Goal: Book appointment/travel/reservation

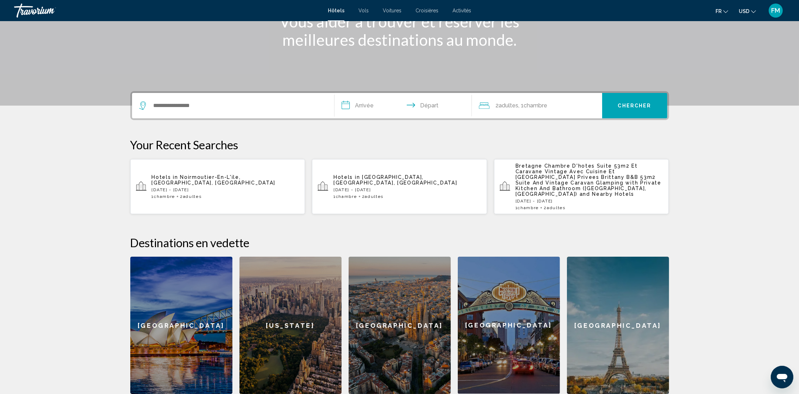
scroll to position [53, 0]
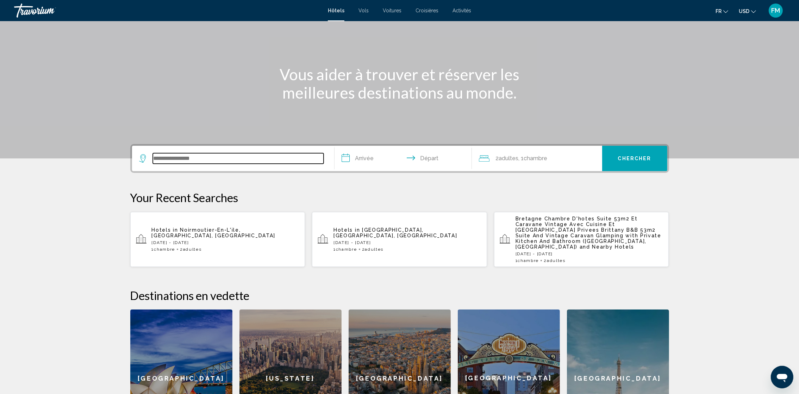
click at [155, 158] on input "Search widget" at bounding box center [238, 158] width 171 height 11
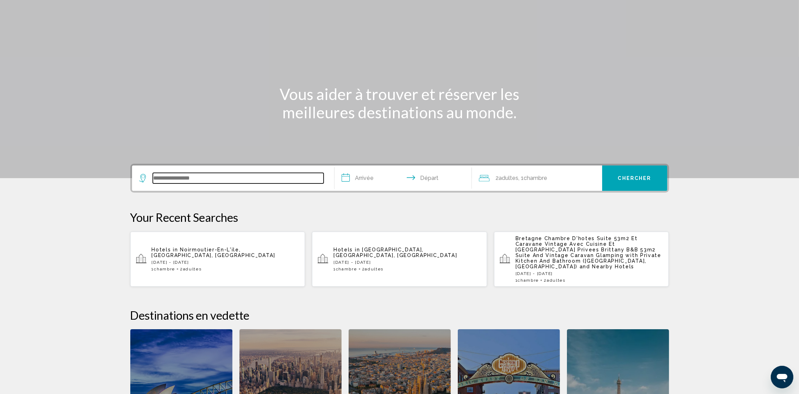
scroll to position [15, 0]
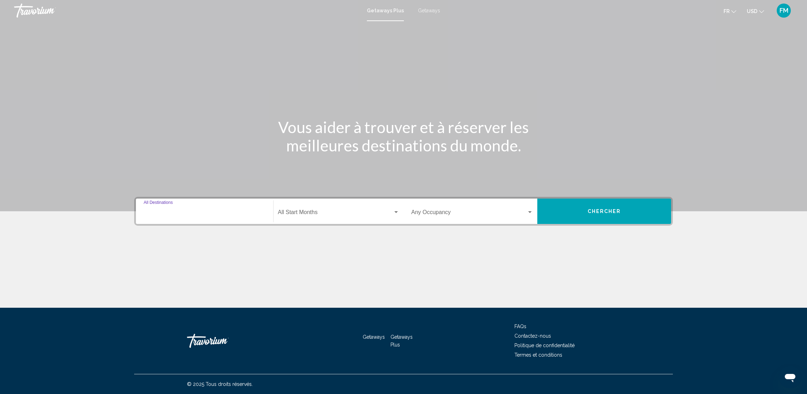
click at [154, 211] on input "Destination All Destinations" at bounding box center [205, 213] width 122 height 6
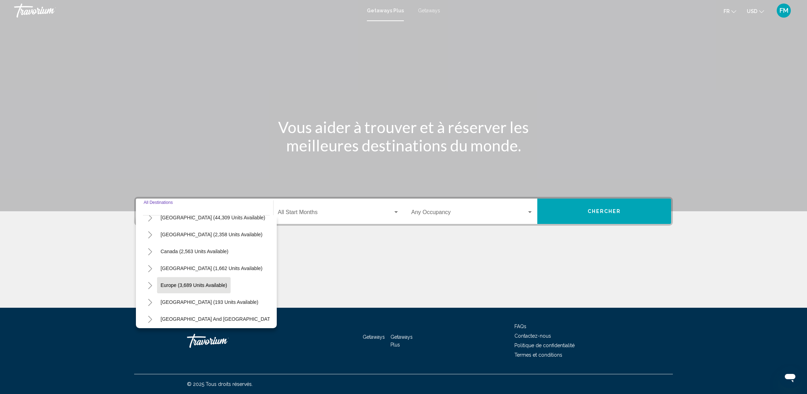
scroll to position [53, 0]
click at [150, 256] on icon "Toggle Europe (3,689 units available)" at bounding box center [149, 259] width 5 height 7
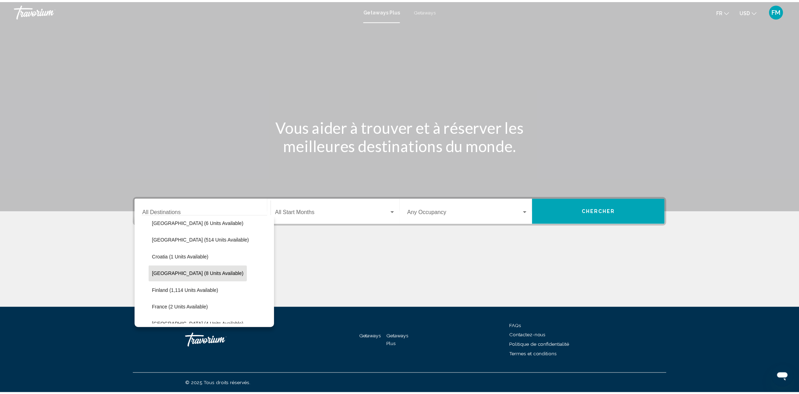
scroll to position [158, 0]
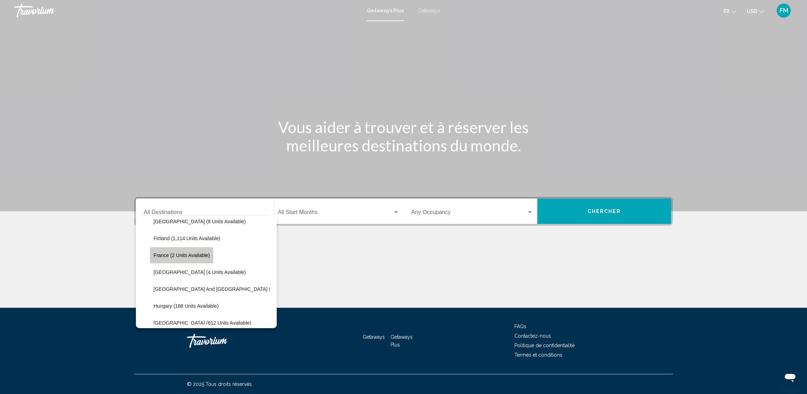
click at [161, 256] on span "France (2 units available)" at bounding box center [181, 255] width 56 height 6
type input "**********"
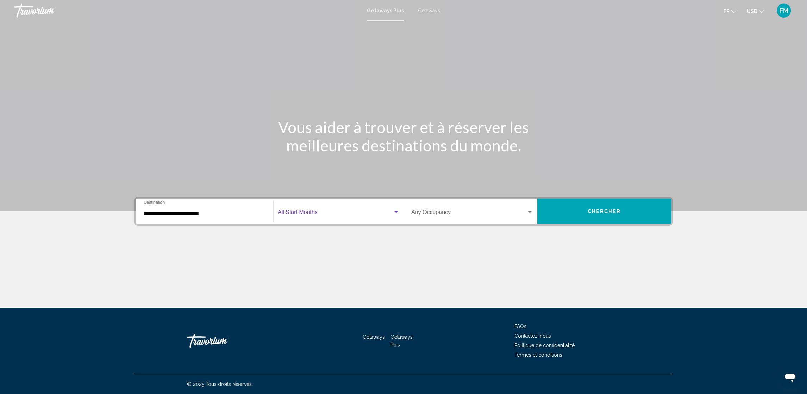
click at [395, 212] on div "Search widget" at bounding box center [396, 212] width 4 height 2
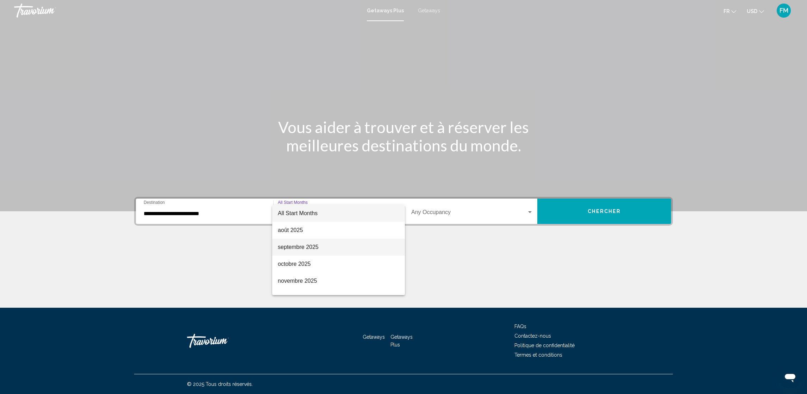
click at [293, 246] on span "septembre 2025" at bounding box center [338, 247] width 121 height 17
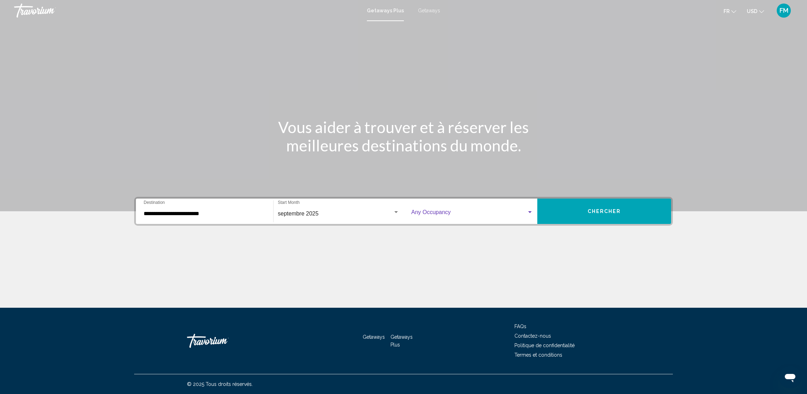
click at [530, 213] on div "Search widget" at bounding box center [530, 212] width 4 height 2
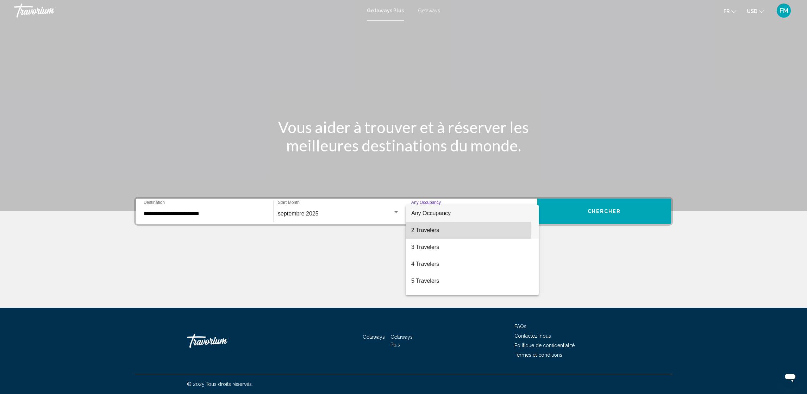
click at [429, 228] on span "2 Travelers" at bounding box center [472, 230] width 122 height 17
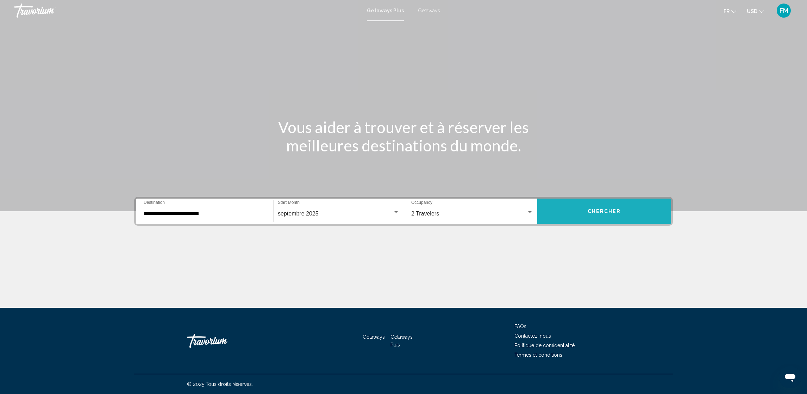
click at [608, 210] on span "Chercher" at bounding box center [603, 212] width 33 height 6
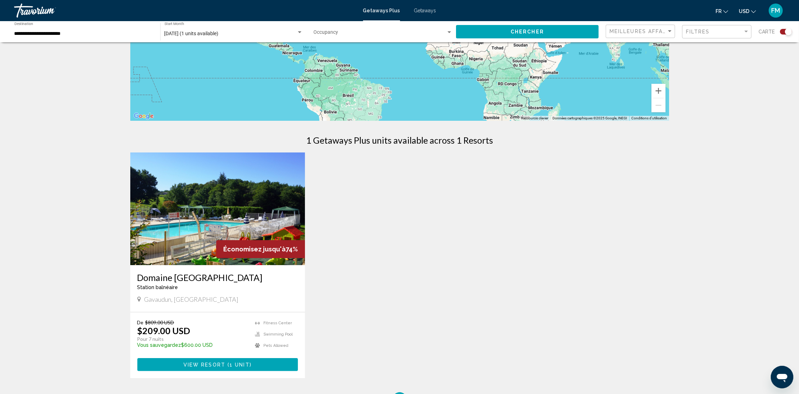
scroll to position [158, 0]
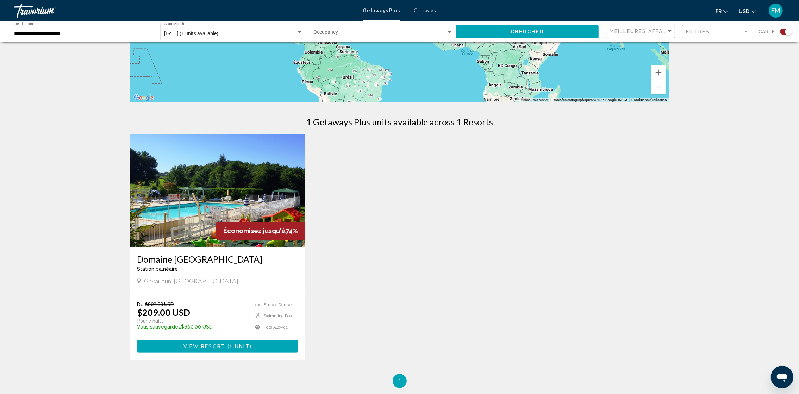
click at [742, 11] on span "USD" at bounding box center [743, 11] width 11 height 6
click at [734, 62] on button "EUR (€)" at bounding box center [733, 64] width 36 height 9
click at [164, 262] on h3 "Domaine De Gavaudun" at bounding box center [217, 259] width 161 height 11
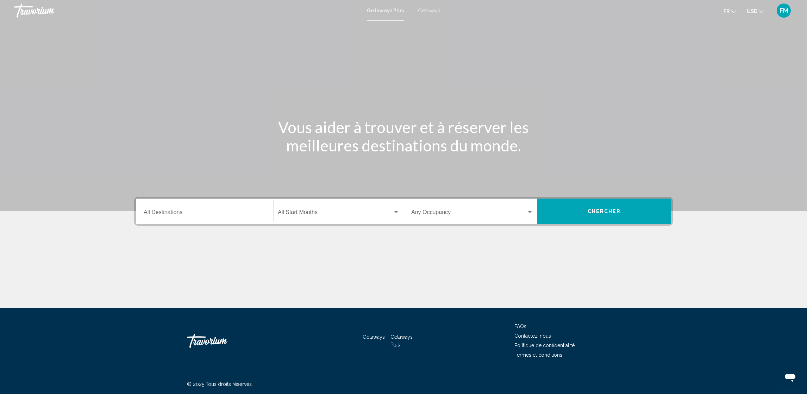
click at [147, 209] on div "Destination All Destinations" at bounding box center [205, 211] width 122 height 22
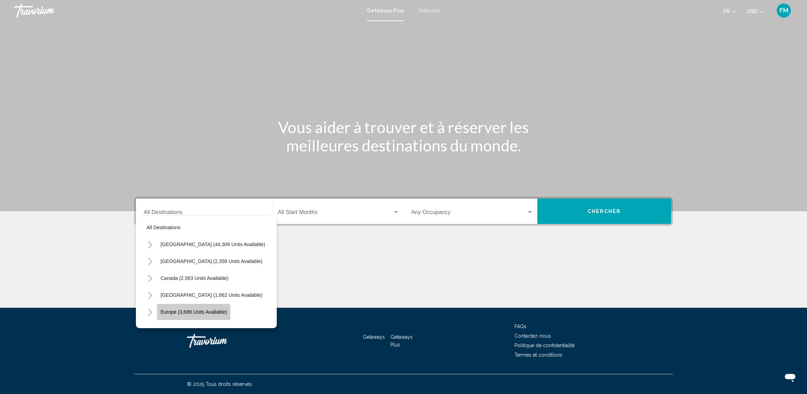
click at [159, 314] on button "Europe (3,689 units available)" at bounding box center [194, 312] width 74 height 16
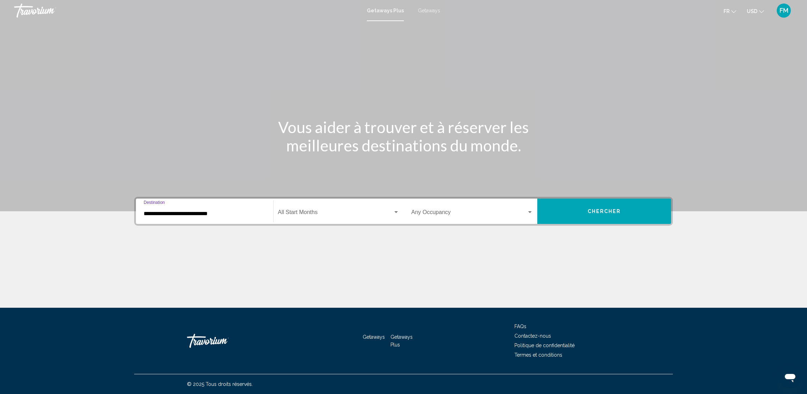
click at [155, 210] on input "**********" at bounding box center [205, 213] width 122 height 6
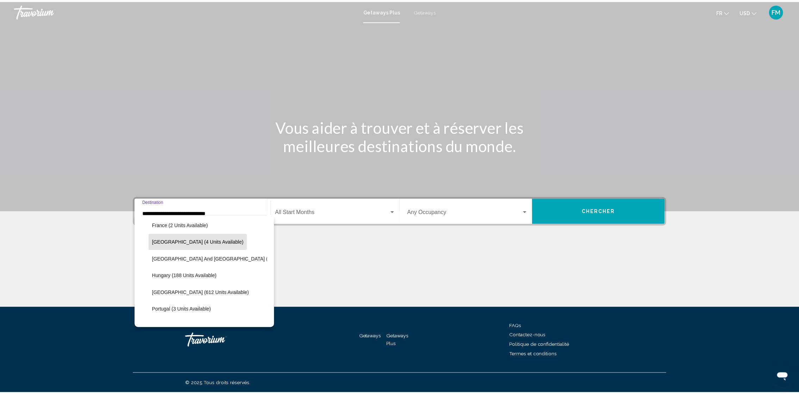
scroll to position [204, 0]
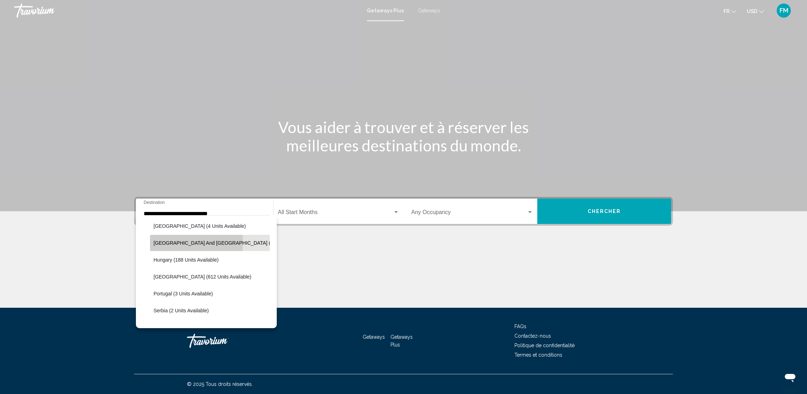
click at [176, 241] on span "[GEOGRAPHIC_DATA] and [GEOGRAPHIC_DATA] (12 units available)" at bounding box center [232, 243] width 158 height 6
type input "**********"
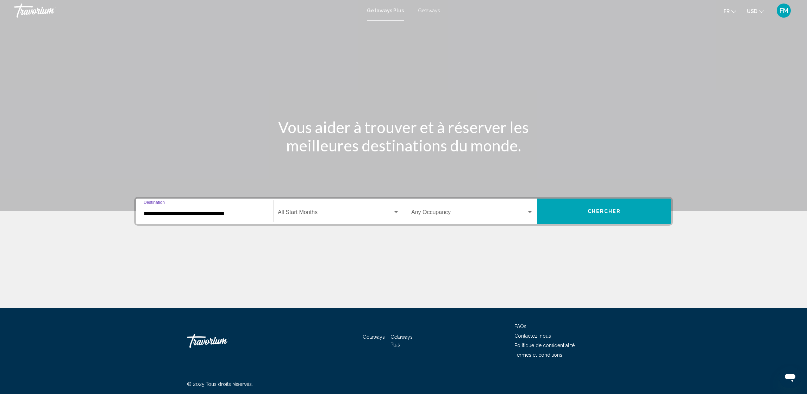
click at [397, 214] on div "Search widget" at bounding box center [396, 212] width 6 height 6
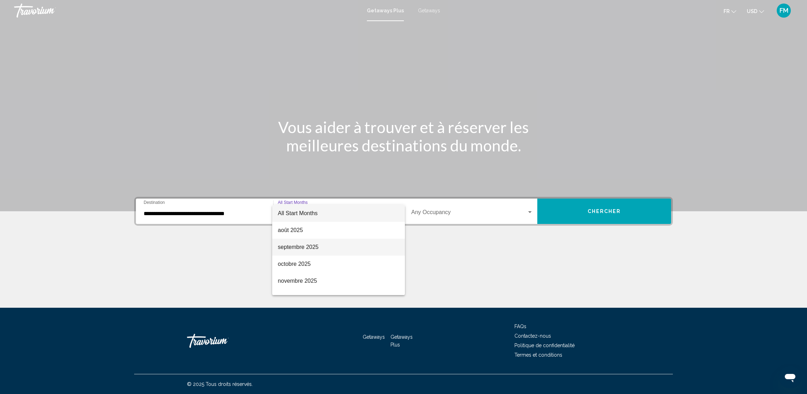
click at [292, 248] on span "septembre 2025" at bounding box center [338, 247] width 121 height 17
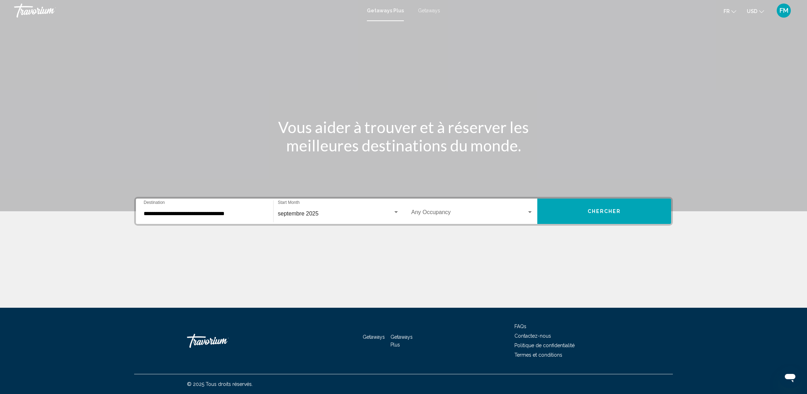
click at [533, 213] on div "Occupancy Any Occupancy" at bounding box center [472, 211] width 130 height 22
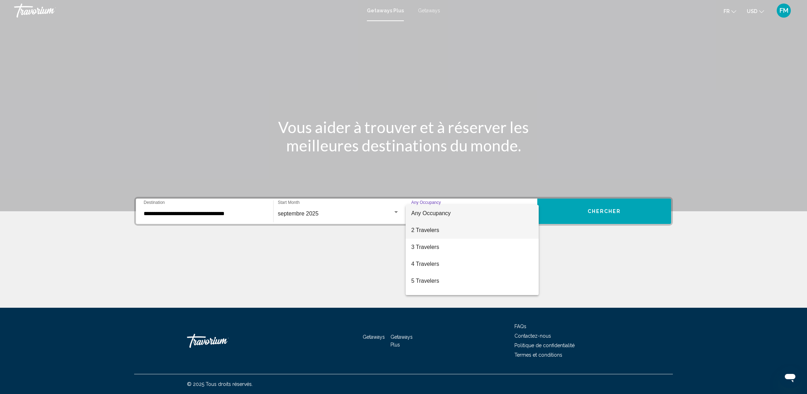
click at [431, 230] on span "2 Travelers" at bounding box center [472, 230] width 122 height 17
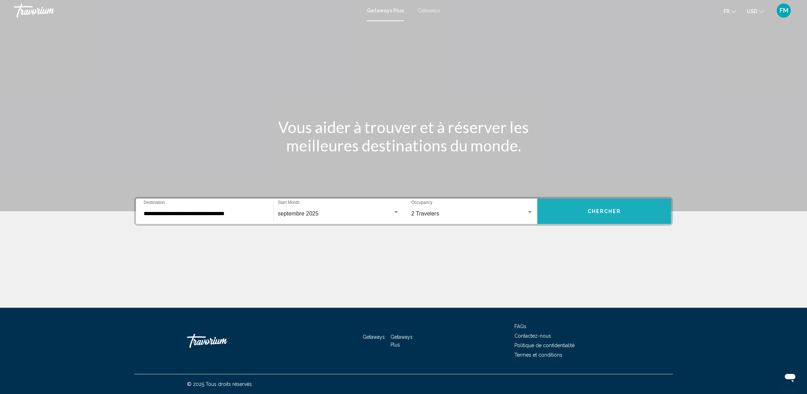
click at [612, 212] on span "Chercher" at bounding box center [603, 212] width 33 height 6
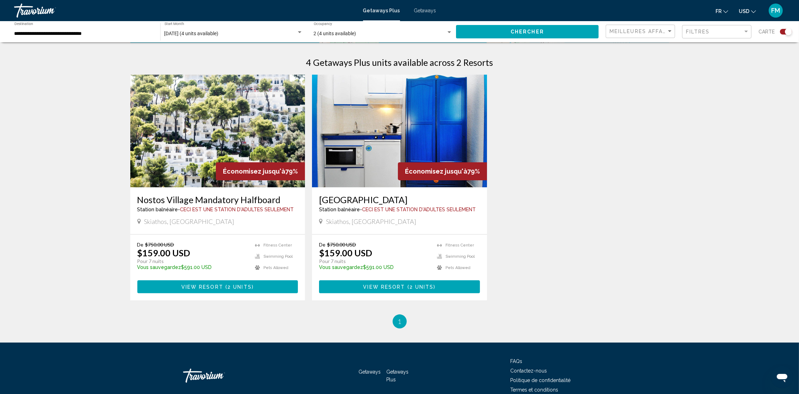
scroll to position [199, 0]
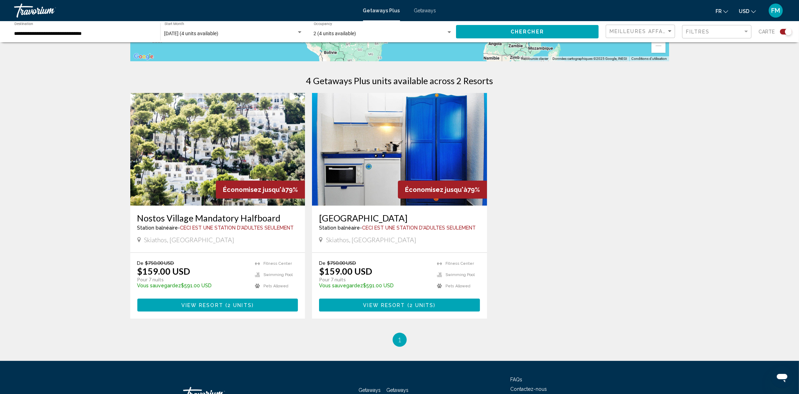
click at [195, 194] on img "Main content" at bounding box center [217, 149] width 175 height 113
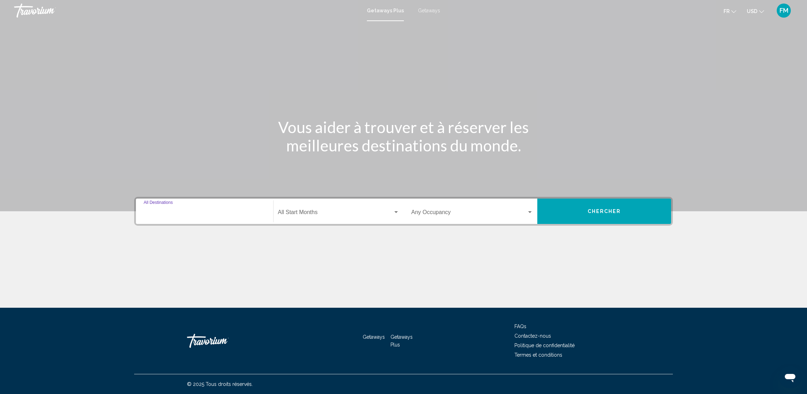
click at [167, 213] on input "Destination All Destinations" at bounding box center [205, 213] width 122 height 6
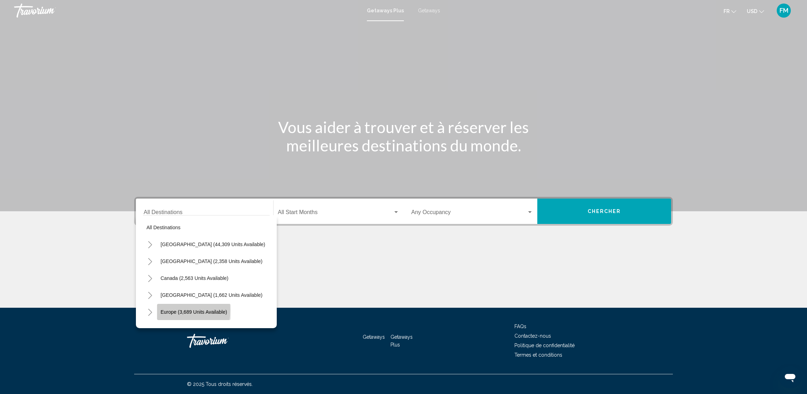
click at [169, 310] on span "Europe (3,689 units available)" at bounding box center [193, 312] width 67 height 6
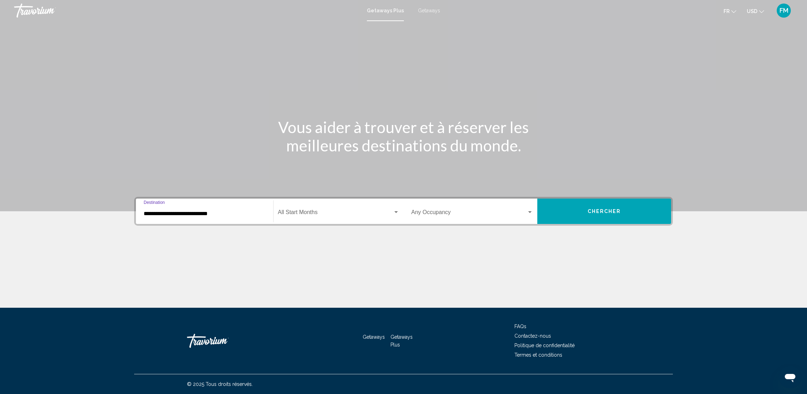
click at [146, 213] on input "**********" at bounding box center [205, 213] width 122 height 6
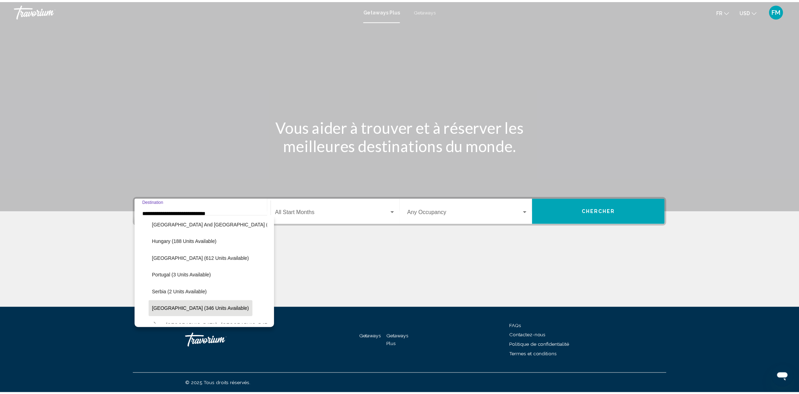
scroll to position [204, 0]
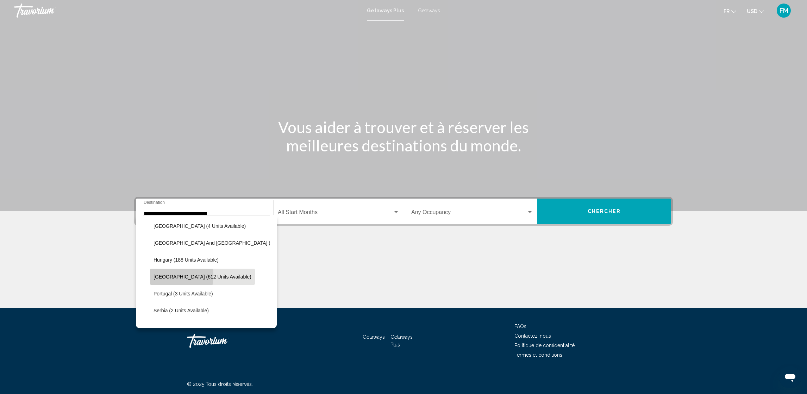
click at [157, 275] on span "[GEOGRAPHIC_DATA] (612 units available)" at bounding box center [202, 277] width 98 height 6
type input "**********"
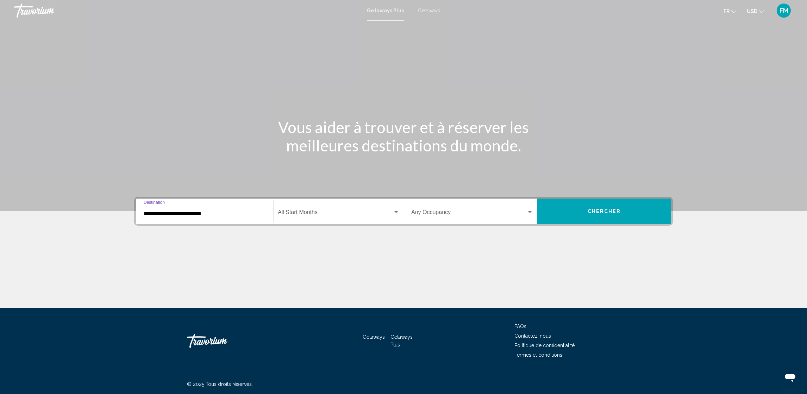
click at [298, 209] on div "Start Month All Start Months" at bounding box center [338, 211] width 121 height 22
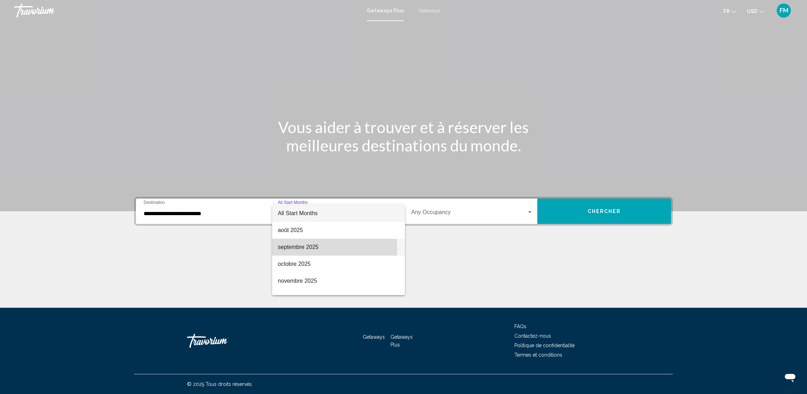
click at [282, 248] on span "septembre 2025" at bounding box center [338, 247] width 121 height 17
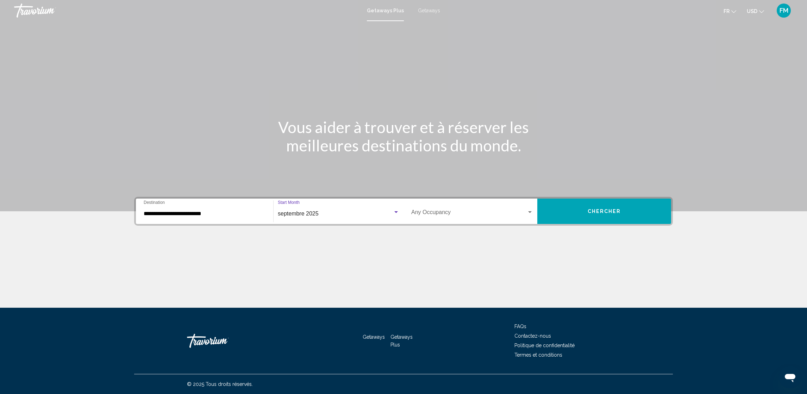
click at [528, 215] on div "Search widget" at bounding box center [529, 212] width 6 height 6
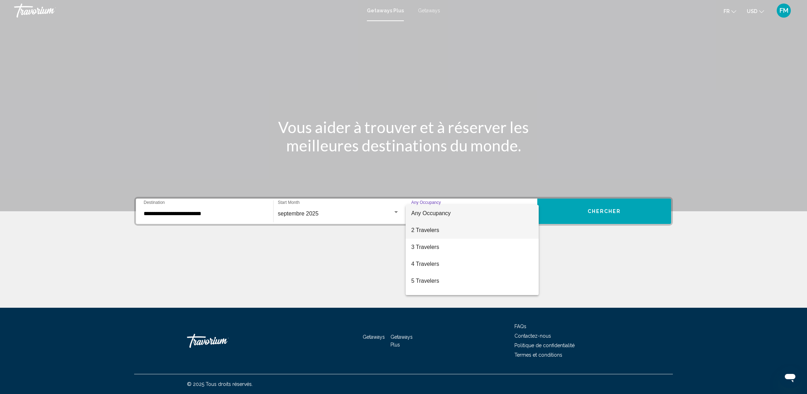
click at [425, 231] on span "2 Travelers" at bounding box center [472, 230] width 122 height 17
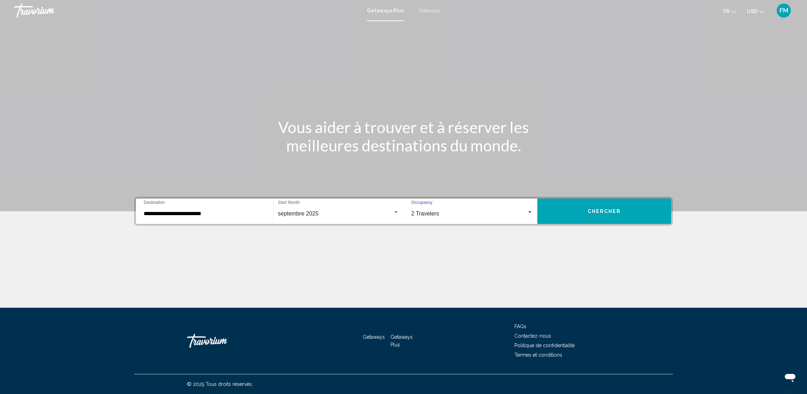
click at [588, 209] on span "Chercher" at bounding box center [603, 212] width 33 height 6
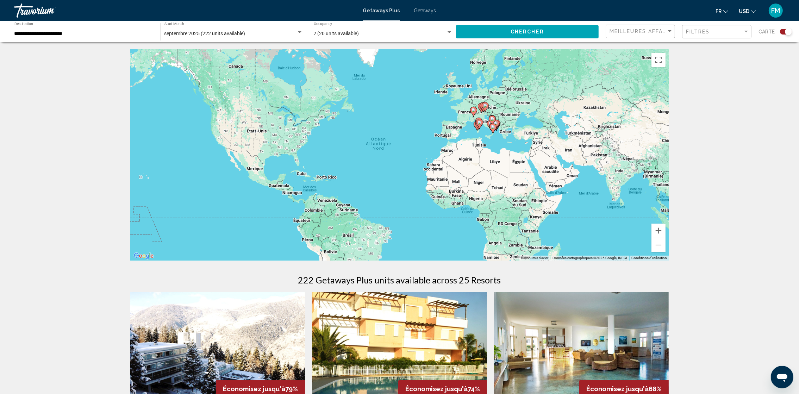
click at [746, 13] on span "USD" at bounding box center [743, 11] width 11 height 6
click at [730, 65] on button "EUR (€)" at bounding box center [733, 64] width 36 height 9
click at [717, 10] on span "fr" at bounding box center [719, 11] width 6 height 6
click at [749, 12] on button "EUR USD ($) MXN (Mex$) CAD (Can$) GBP (£) EUR (€) AUD (A$) NZD (NZ$) CNY (CN¥)" at bounding box center [747, 11] width 17 height 10
click at [737, 65] on button "EUR (€)" at bounding box center [733, 64] width 36 height 9
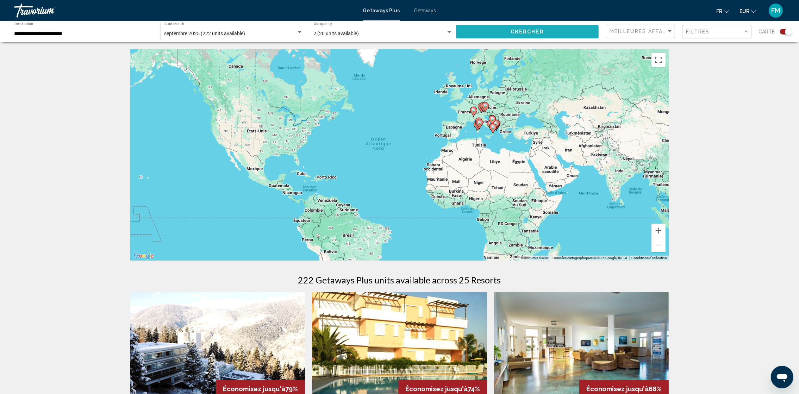
click at [504, 27] on button "Chercher" at bounding box center [527, 31] width 143 height 13
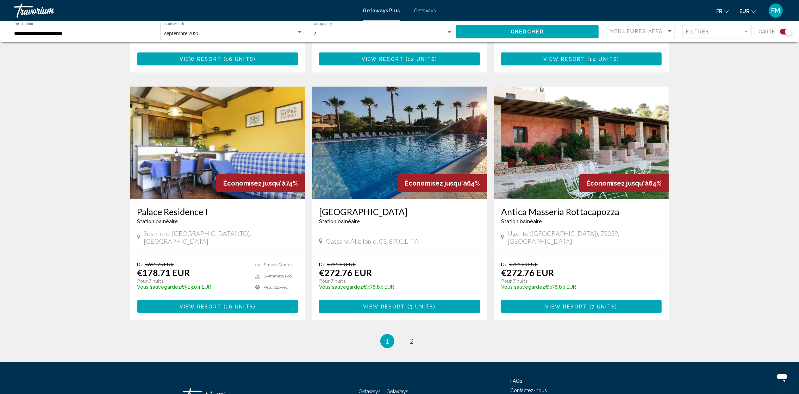
scroll to position [971, 0]
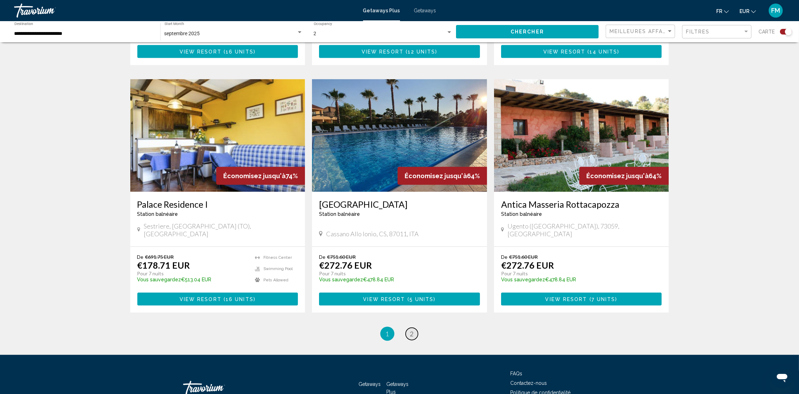
click at [413, 330] on span "2" at bounding box center [412, 334] width 4 height 8
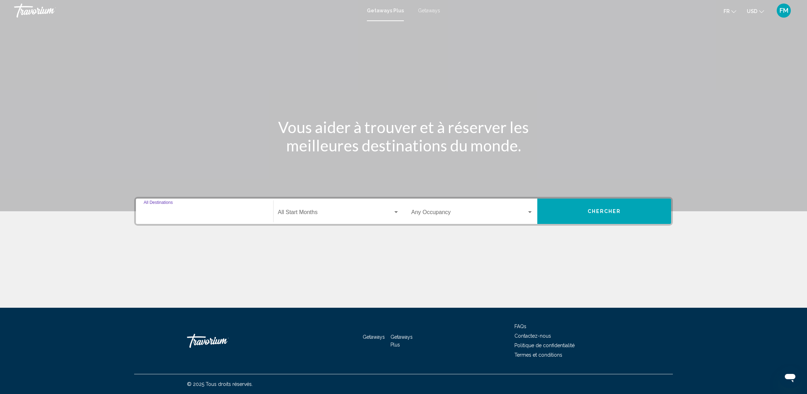
click at [157, 214] on input "Destination All Destinations" at bounding box center [205, 213] width 122 height 6
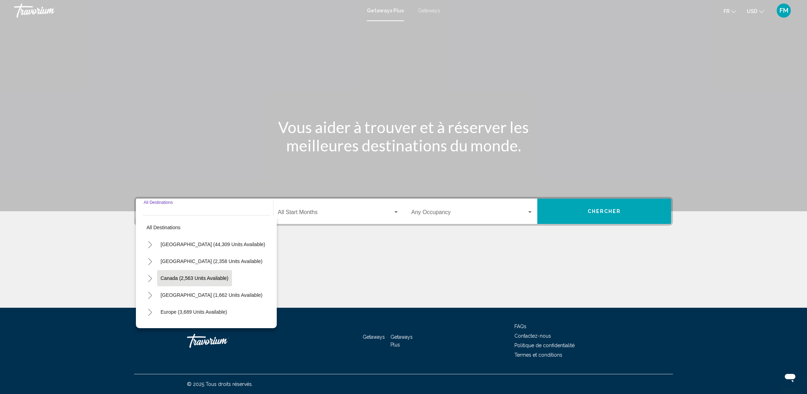
scroll to position [53, 0]
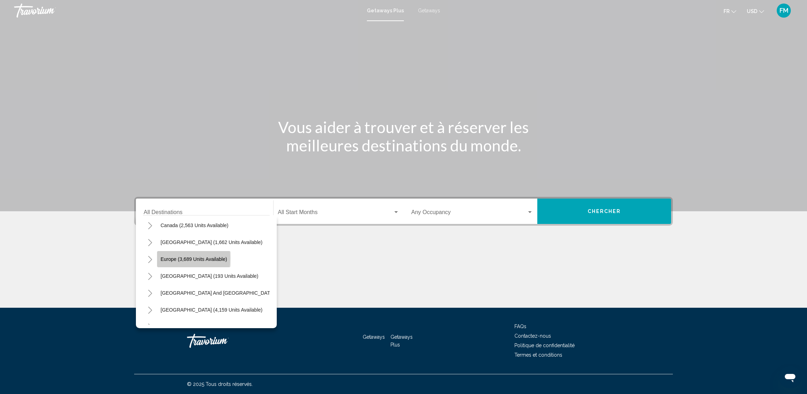
click at [164, 258] on span "Europe (3,689 units available)" at bounding box center [193, 259] width 67 height 6
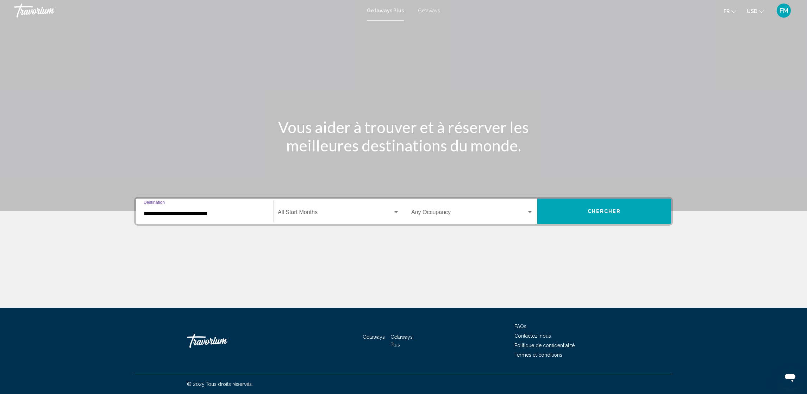
click at [146, 210] on input "**********" at bounding box center [205, 213] width 122 height 6
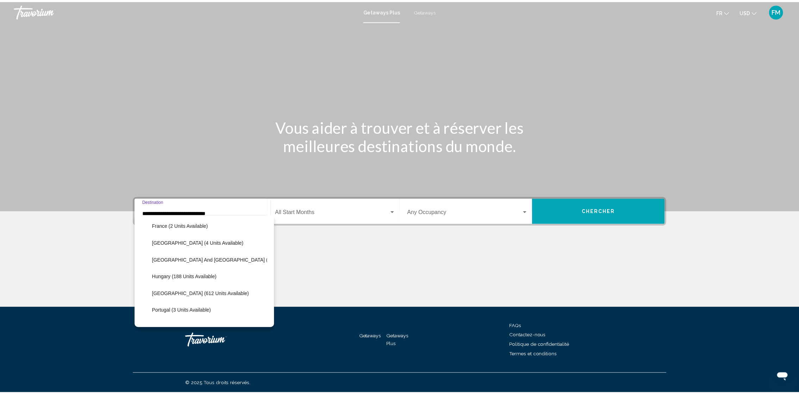
scroll to position [204, 0]
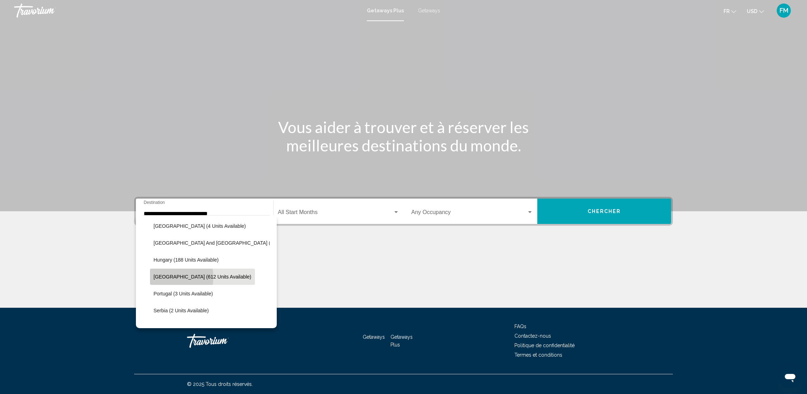
click at [159, 277] on span "[GEOGRAPHIC_DATA] (612 units available)" at bounding box center [202, 277] width 98 height 6
type input "**********"
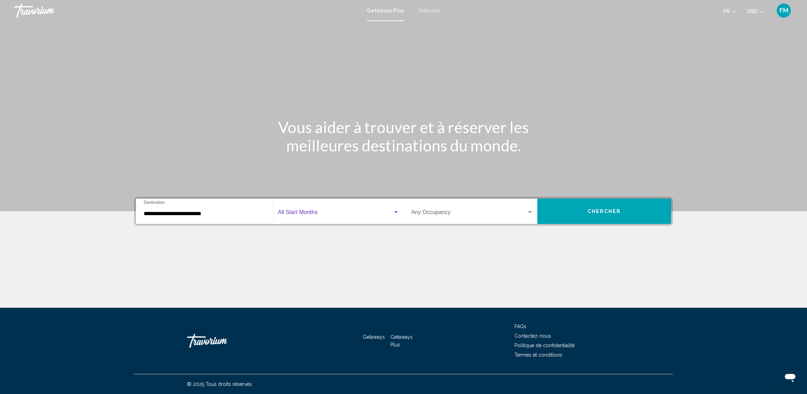
click at [391, 213] on span "Search widget" at bounding box center [335, 213] width 115 height 6
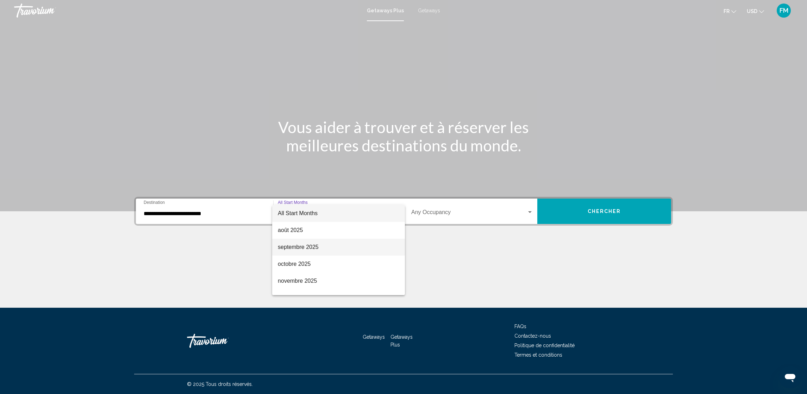
click at [283, 247] on span "septembre 2025" at bounding box center [338, 247] width 121 height 17
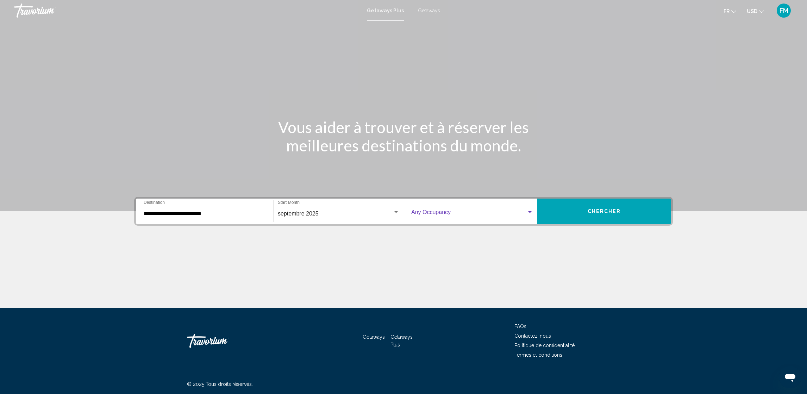
click at [502, 213] on span "Search widget" at bounding box center [468, 213] width 115 height 6
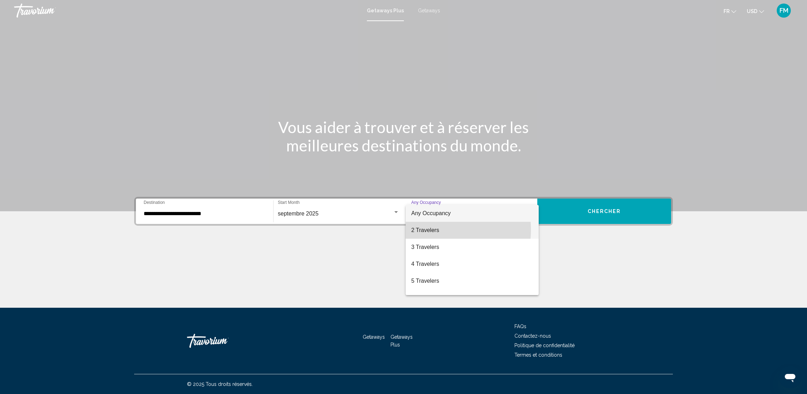
click at [425, 229] on span "2 Travelers" at bounding box center [472, 230] width 122 height 17
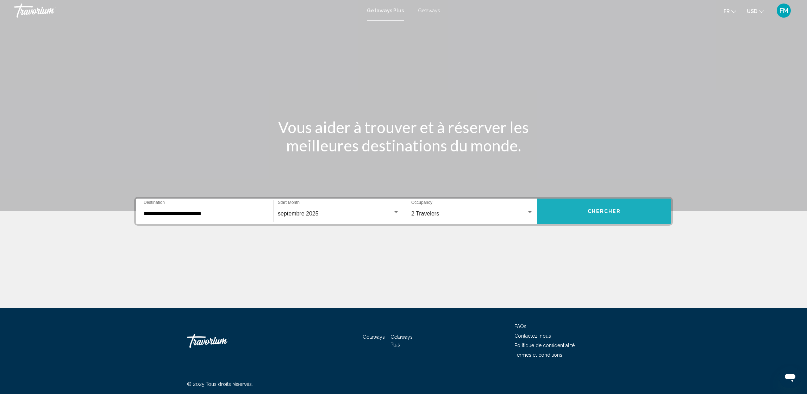
click at [590, 204] on button "Chercher" at bounding box center [604, 210] width 134 height 25
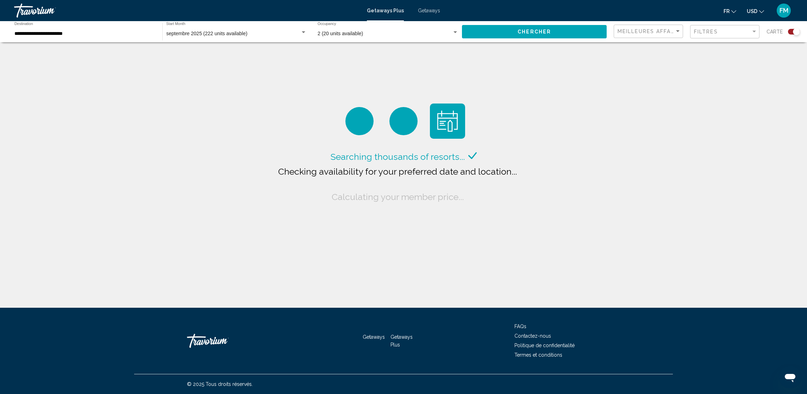
click at [756, 12] on span "USD" at bounding box center [751, 11] width 11 height 6
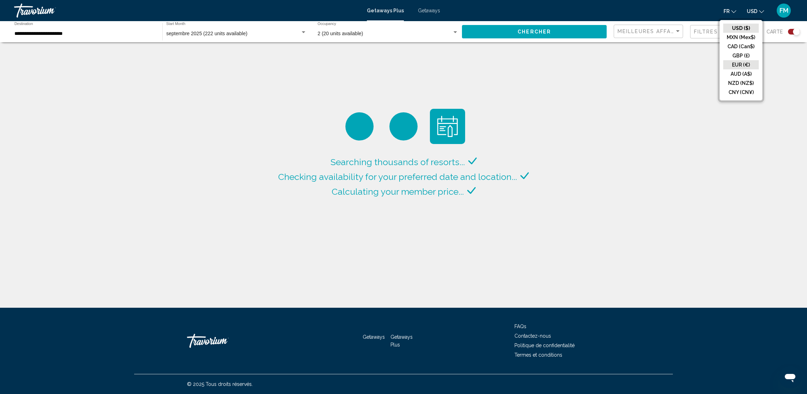
click at [742, 63] on button "EUR (€)" at bounding box center [741, 64] width 36 height 9
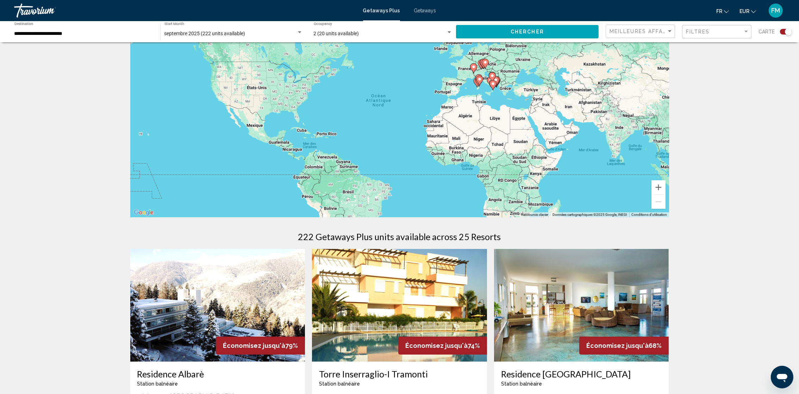
scroll to position [106, 0]
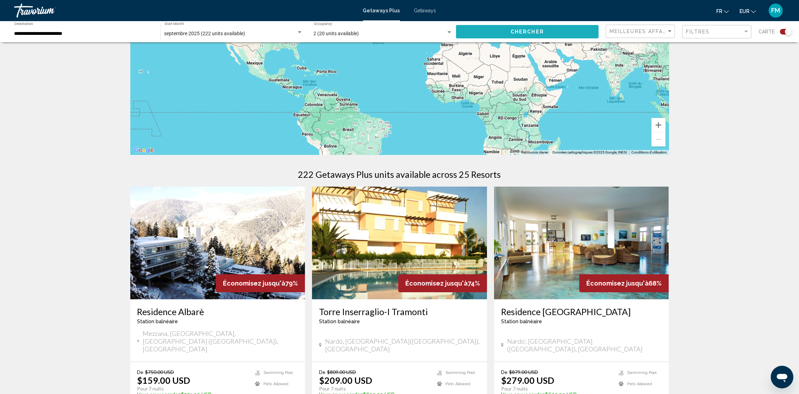
click at [536, 30] on span "Chercher" at bounding box center [526, 32] width 33 height 6
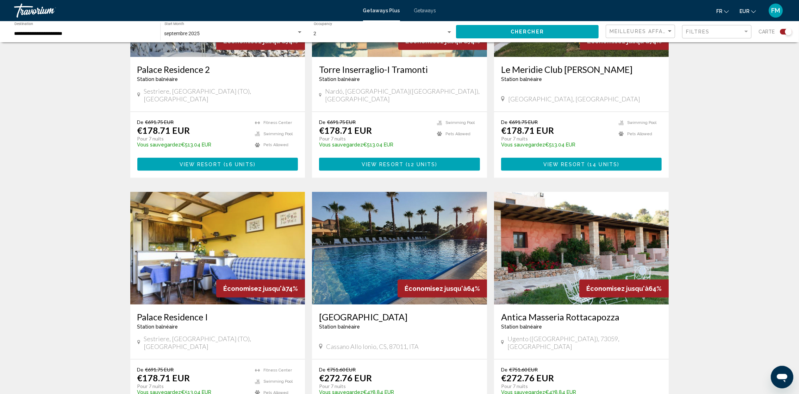
scroll to position [950, 0]
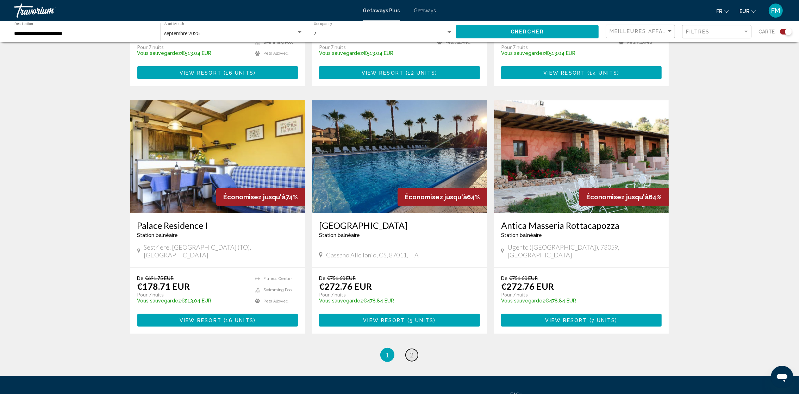
click at [413, 351] on span "2" at bounding box center [412, 355] width 4 height 8
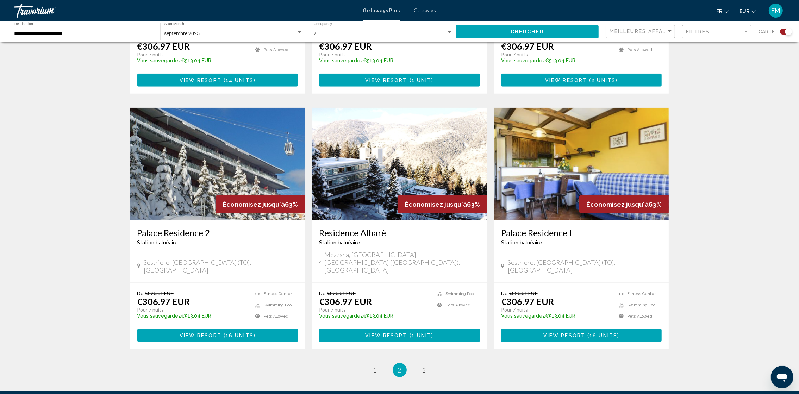
scroll to position [950, 0]
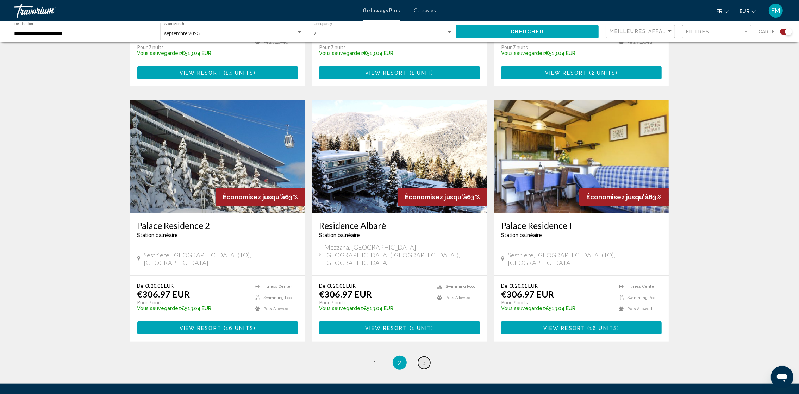
click at [426, 357] on link "page 3" at bounding box center [424, 363] width 12 height 12
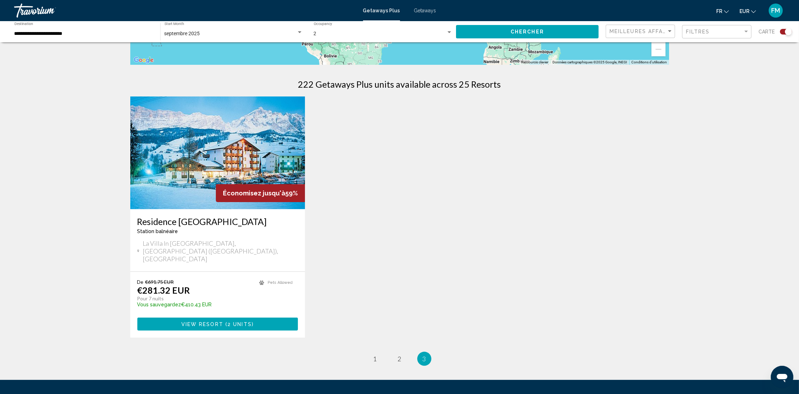
scroll to position [211, 0]
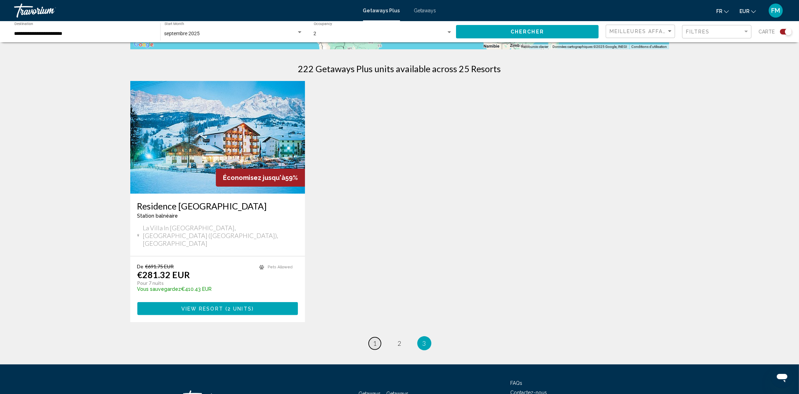
click at [375, 339] on span "1" at bounding box center [375, 343] width 4 height 8
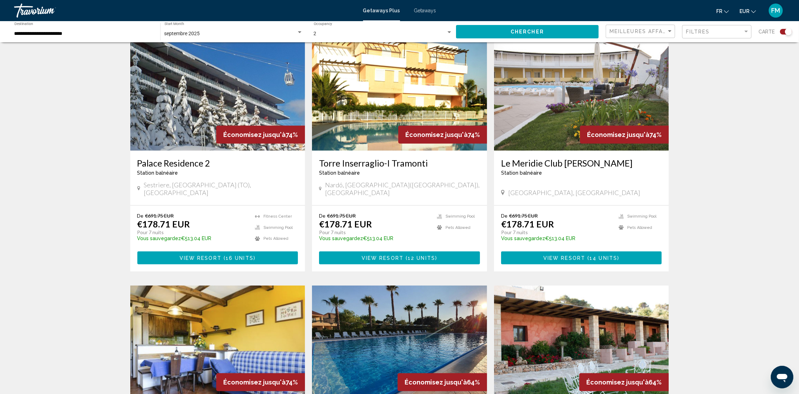
scroll to position [792, 0]
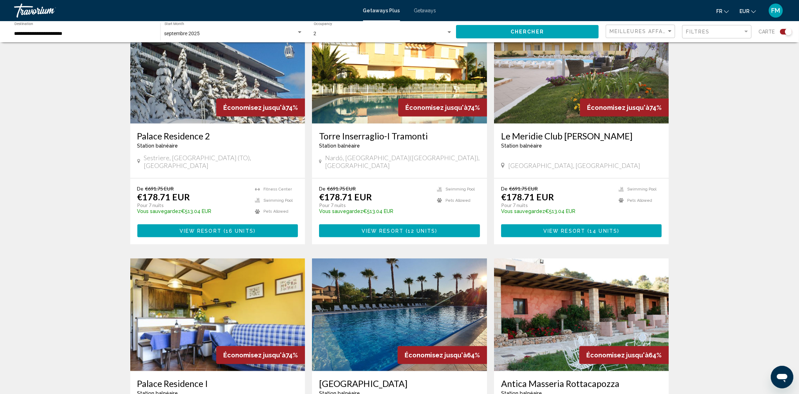
click at [370, 289] on img "Main content" at bounding box center [399, 314] width 175 height 113
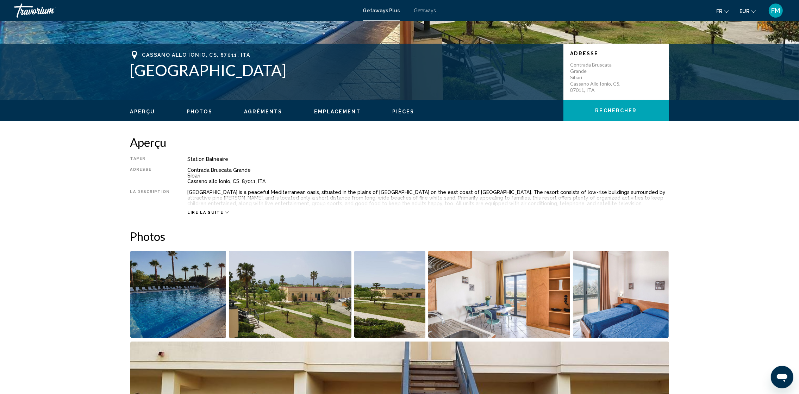
scroll to position [53, 0]
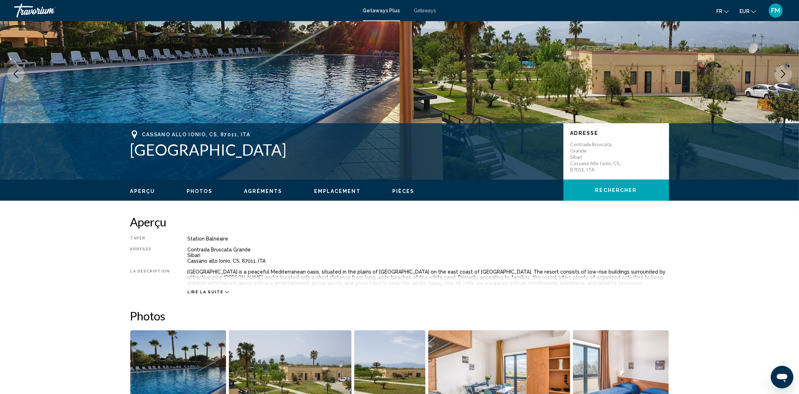
click at [197, 190] on span "Photos" at bounding box center [200, 191] width 26 height 6
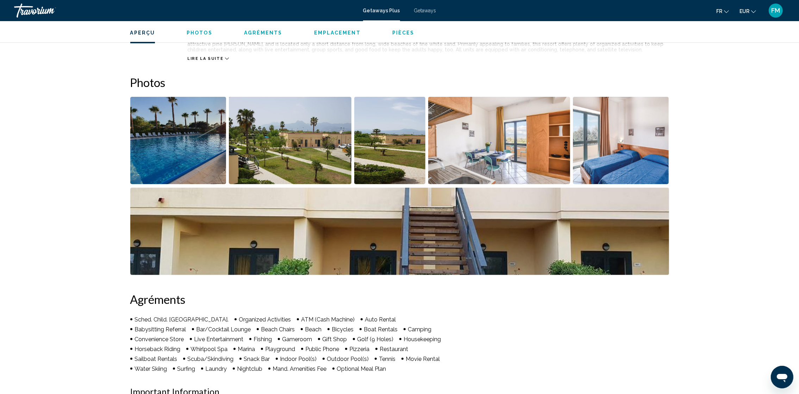
scroll to position [319, 0]
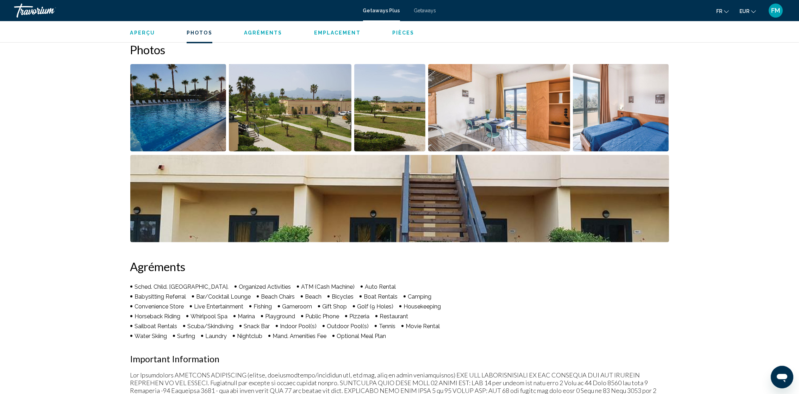
click at [198, 114] on img "Open full-screen image slider" at bounding box center [178, 107] width 96 height 87
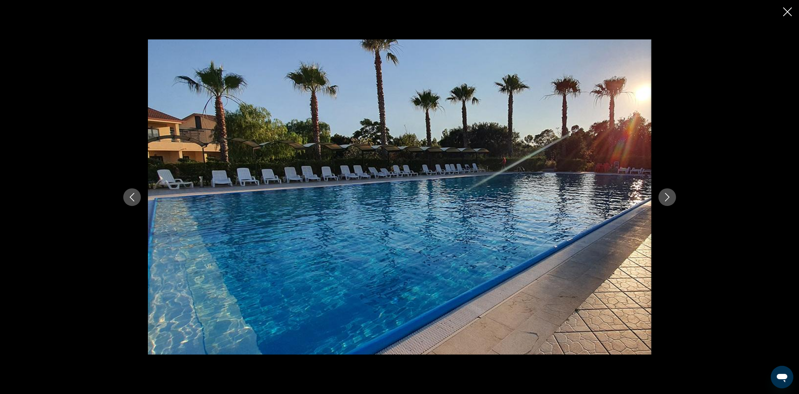
click at [665, 198] on icon "Next image" at bounding box center [667, 197] width 8 height 8
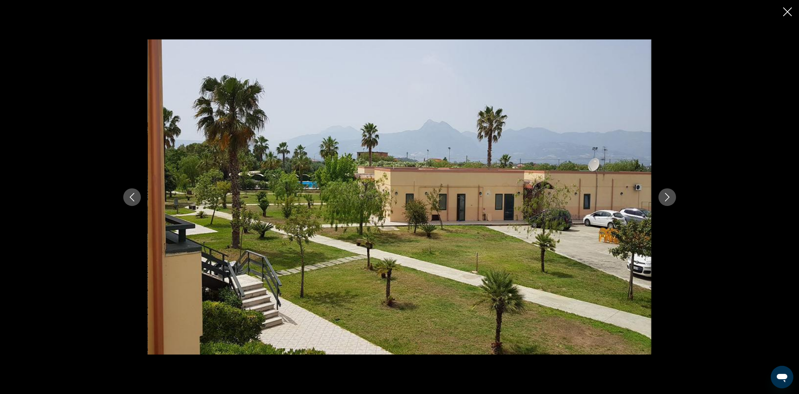
click at [665, 198] on icon "Next image" at bounding box center [667, 197] width 8 height 8
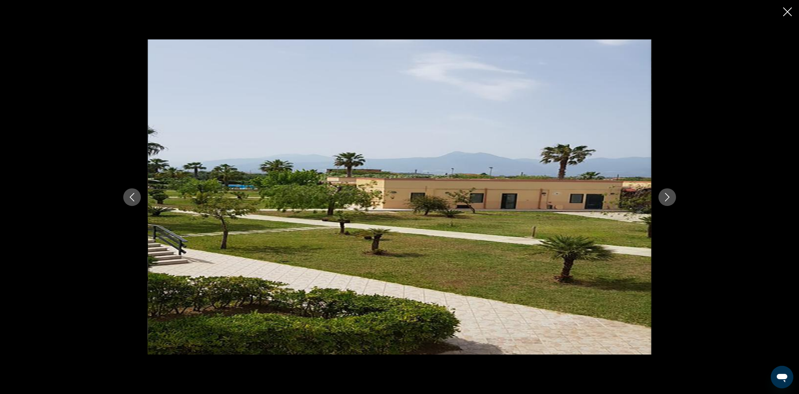
click at [665, 198] on icon "Next image" at bounding box center [667, 197] width 8 height 8
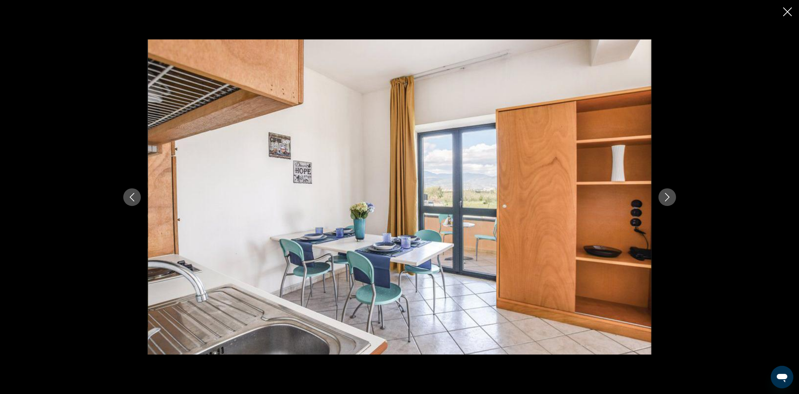
click at [665, 198] on icon "Next image" at bounding box center [667, 197] width 8 height 8
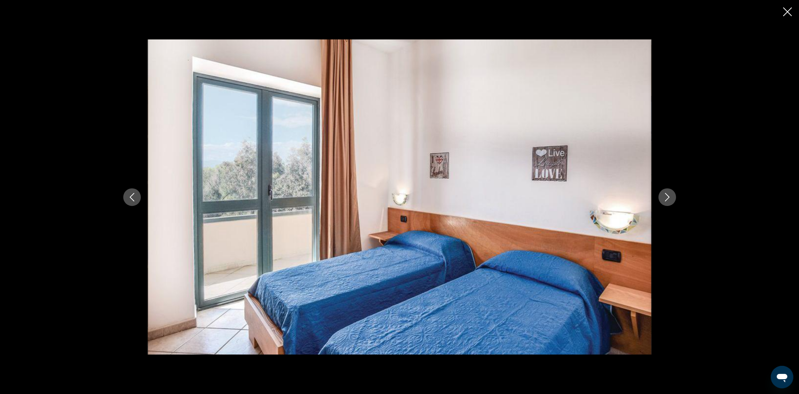
click at [665, 198] on icon "Next image" at bounding box center [667, 197] width 8 height 8
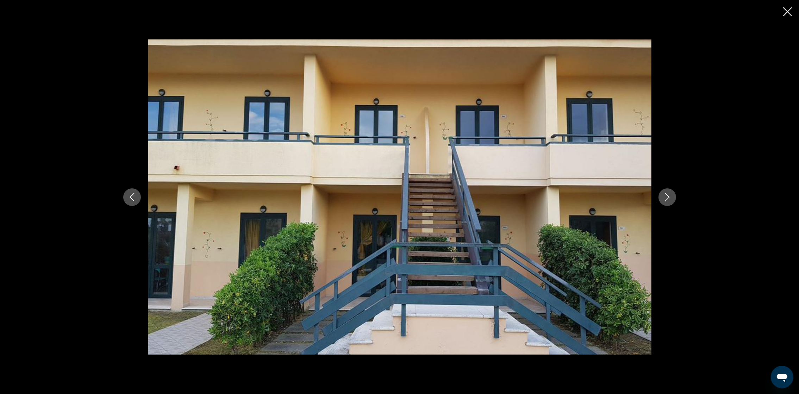
click at [665, 198] on icon "Next image" at bounding box center [667, 197] width 8 height 8
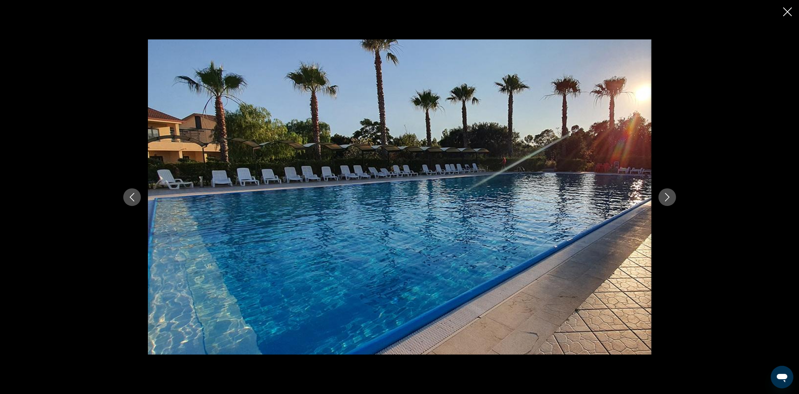
click at [665, 198] on icon "Next image" at bounding box center [667, 197] width 8 height 8
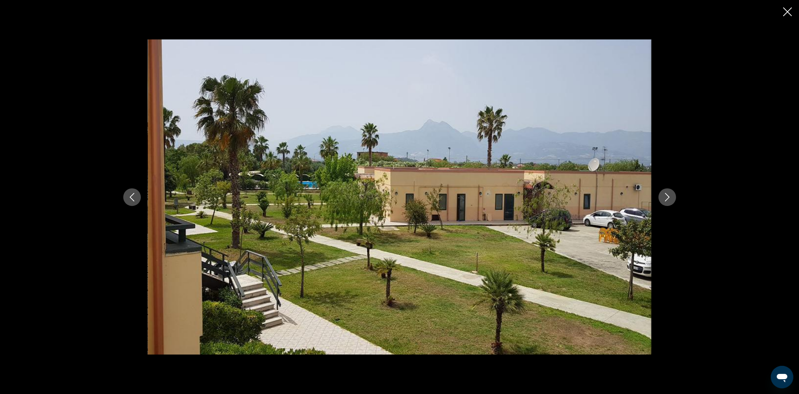
click at [786, 10] on icon "Close slideshow" at bounding box center [787, 11] width 9 height 9
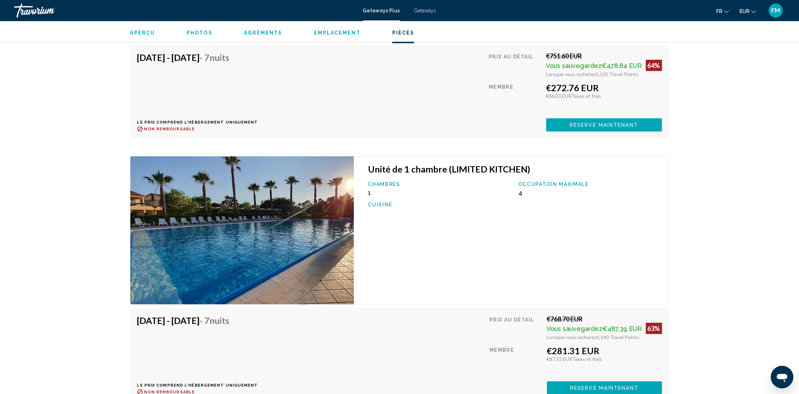
scroll to position [1375, 0]
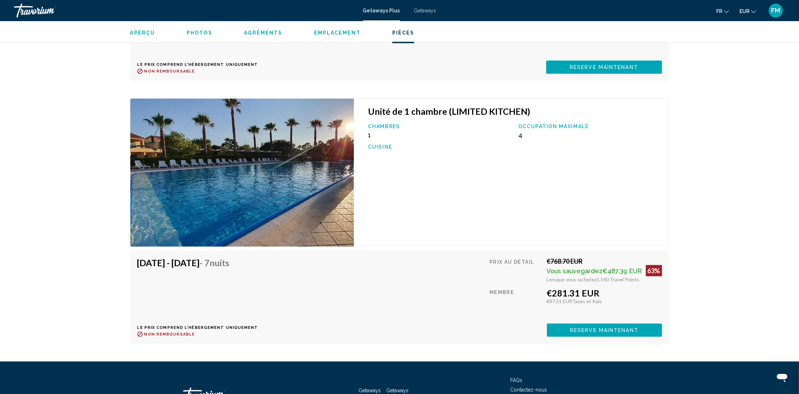
click at [590, 70] on span "Reserve maintenant" at bounding box center [603, 68] width 68 height 6
